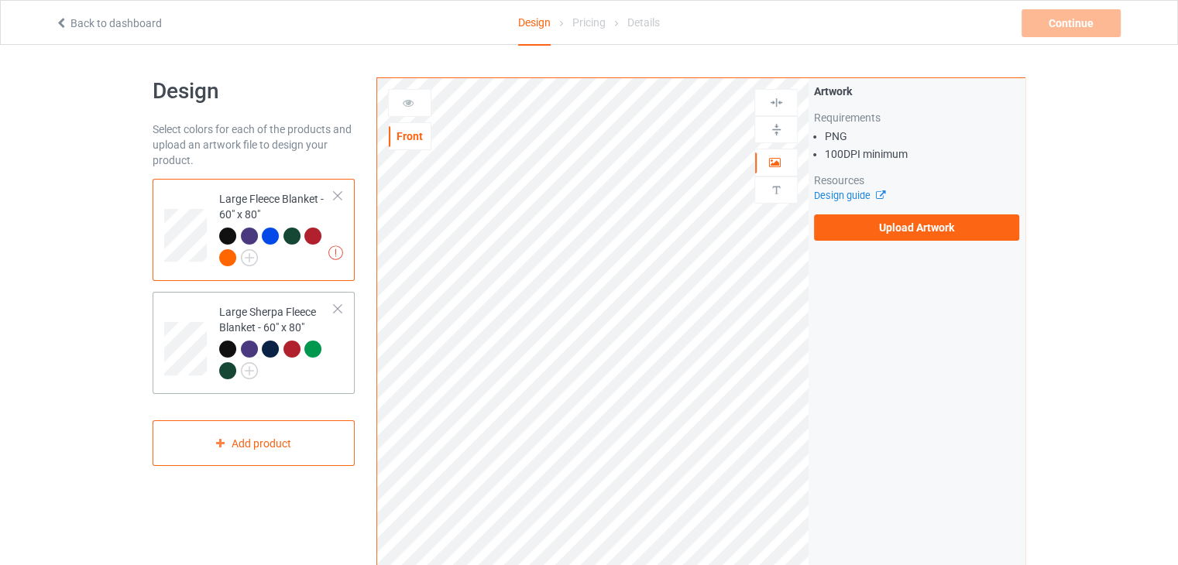
click at [243, 324] on div "Large Sherpa Fleece Blanket - 60" x 80"" at bounding box center [276, 341] width 115 height 74
click at [279, 216] on div "Large Fleece Blanket - 60" x 80"" at bounding box center [276, 228] width 115 height 74
click at [966, 224] on label "Upload Artwork" at bounding box center [916, 228] width 205 height 26
click at [0, 0] on input "Upload Artwork" at bounding box center [0, 0] width 0 height 0
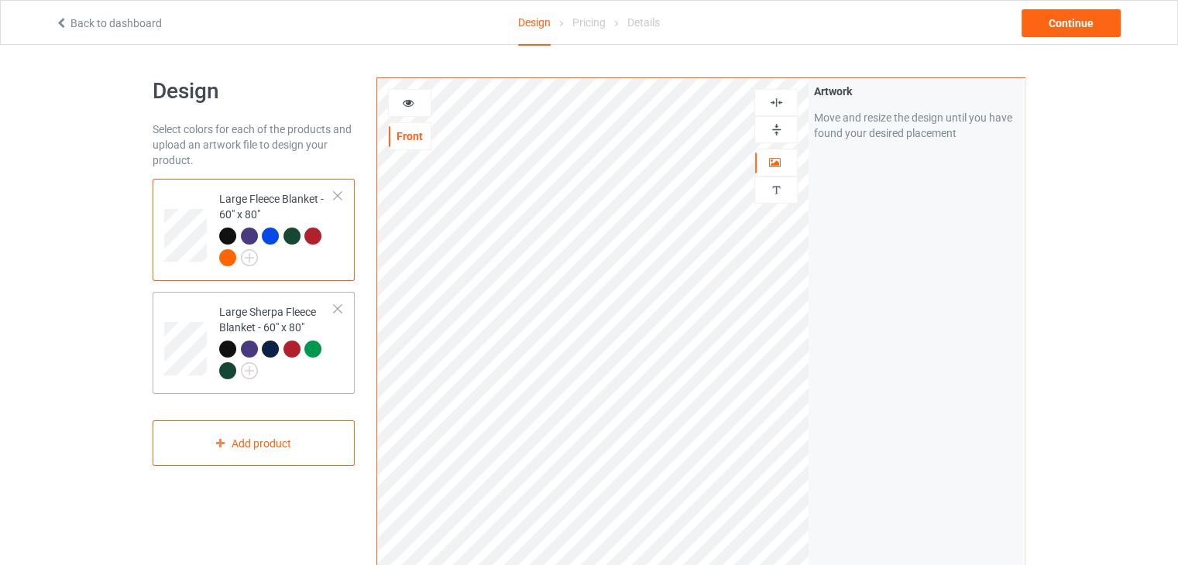
click at [290, 323] on div "Large Sherpa Fleece Blanket - 60" x 80"" at bounding box center [276, 341] width 115 height 74
click at [846, 269] on div "Artwork Move and resize the design until you have found your desired placement" at bounding box center [916, 372] width 216 height 589
click at [781, 122] on img at bounding box center [776, 129] width 15 height 15
click at [775, 108] on img at bounding box center [776, 102] width 15 height 15
click at [287, 202] on div "Large Fleece Blanket - 60" x 80"" at bounding box center [276, 228] width 115 height 74
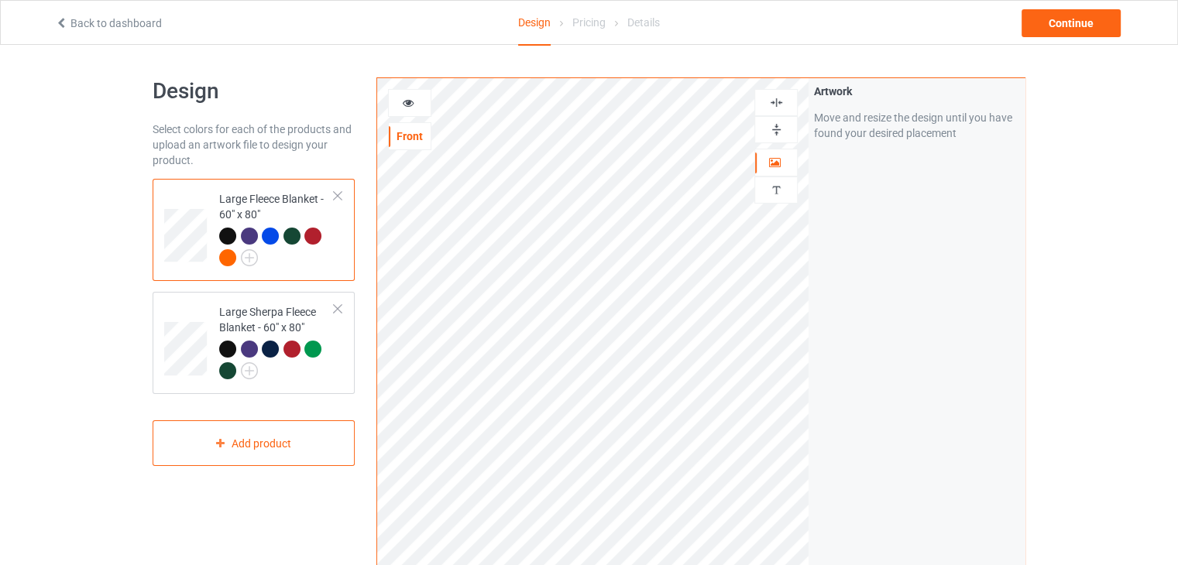
click at [771, 132] on img at bounding box center [776, 129] width 15 height 15
click at [778, 95] on img at bounding box center [776, 102] width 15 height 15
click at [1087, 19] on div "Continue" at bounding box center [1070, 23] width 99 height 28
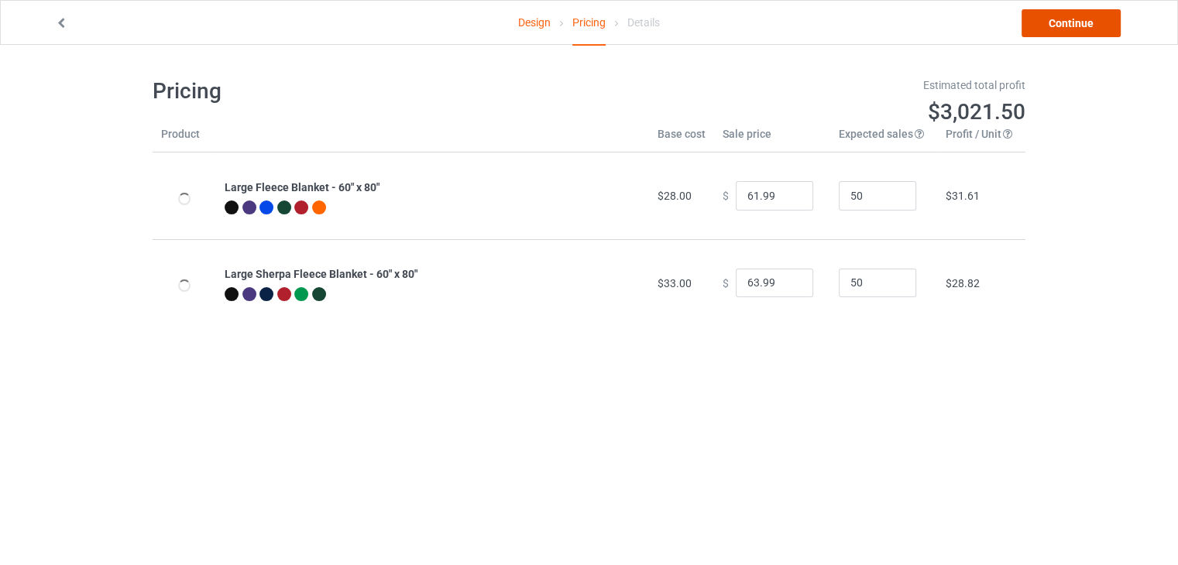
click at [1051, 23] on link "Continue" at bounding box center [1070, 23] width 99 height 28
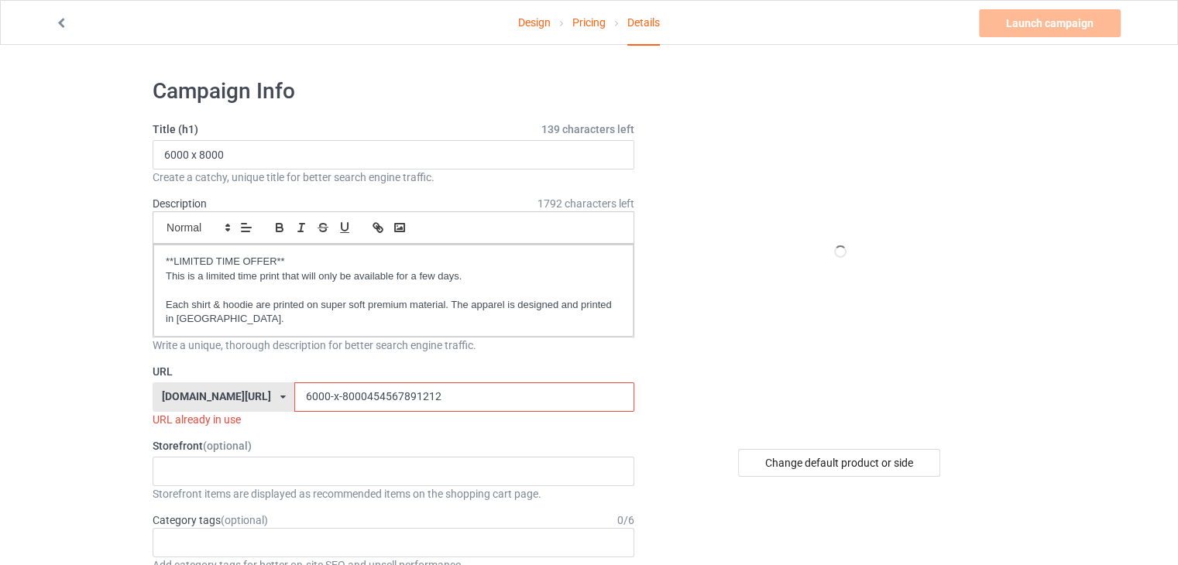
scroll to position [155, 0]
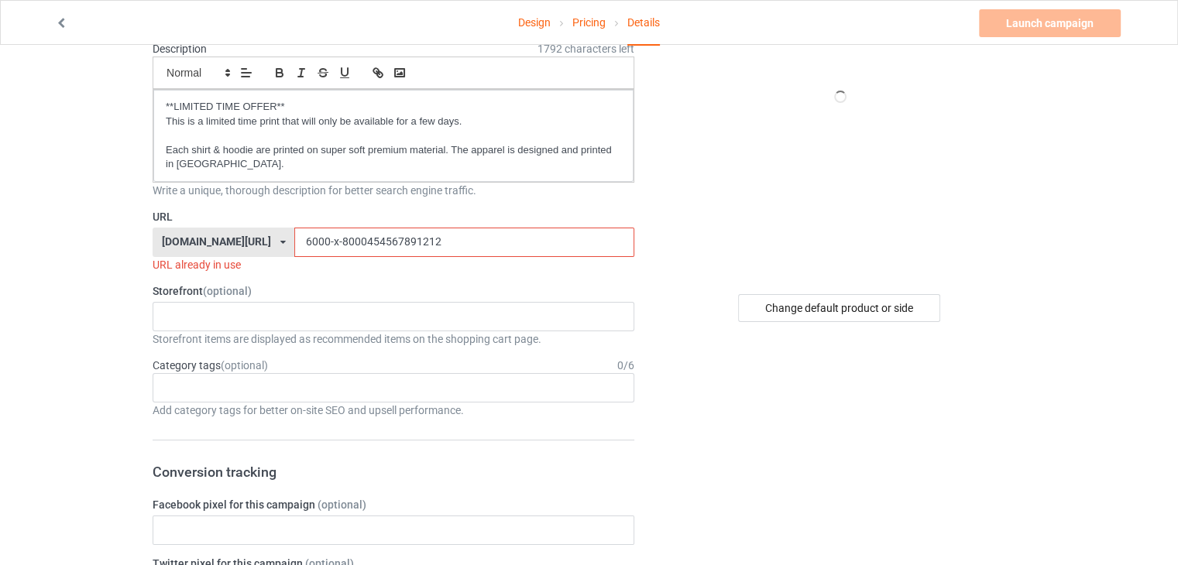
click at [473, 242] on input "6000-x-8000454567891212" at bounding box center [463, 242] width 339 height 29
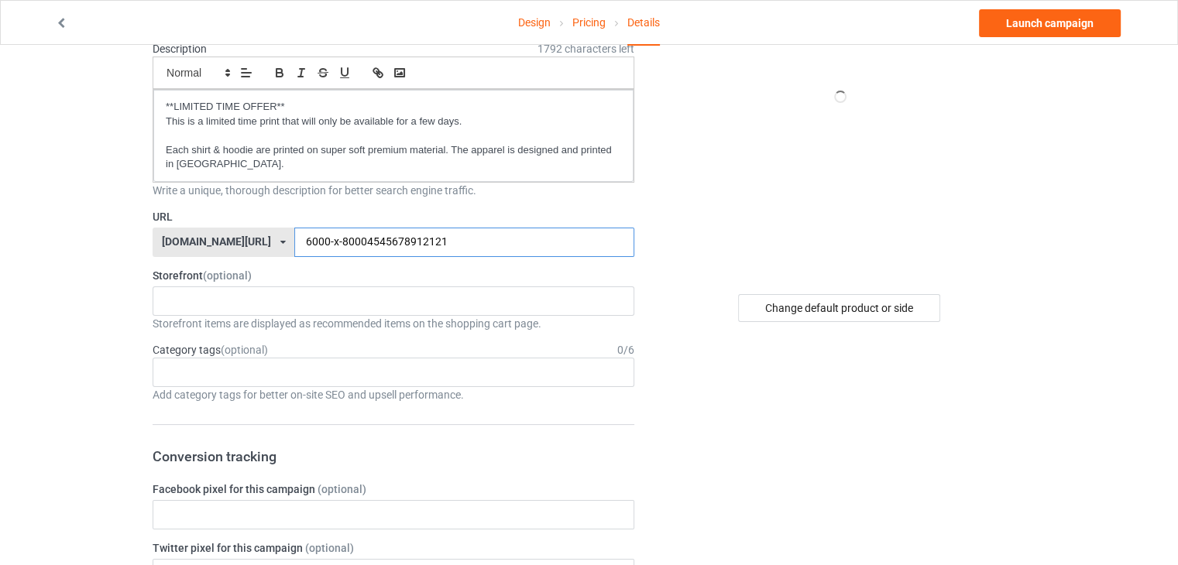
type input "6000-x-80004545678912121"
